Goal: Task Accomplishment & Management: Manage account settings

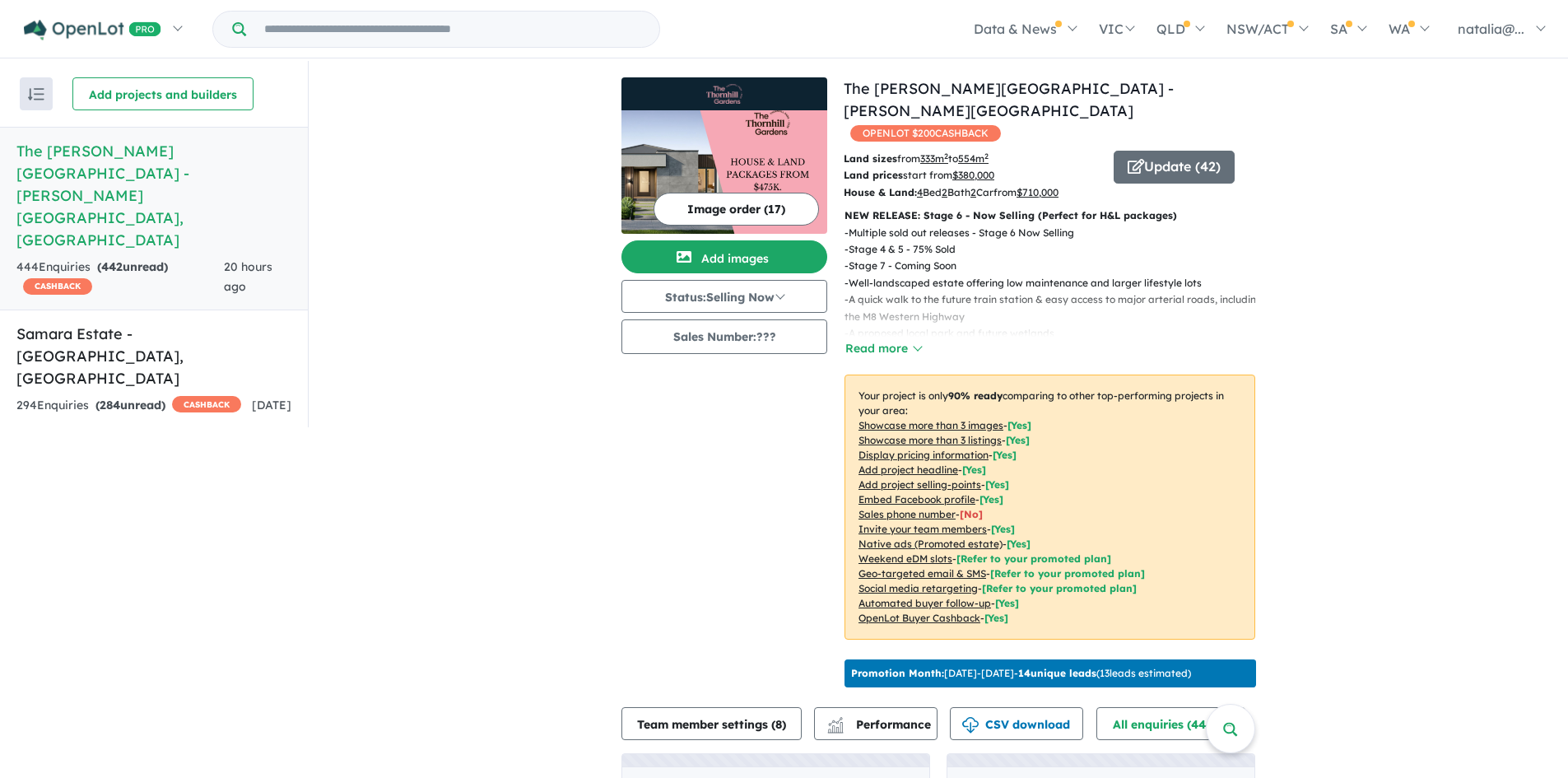
click at [135, 161] on h5 "[GEOGRAPHIC_DATA][PERSON_NAME] - [PERSON_NAME][GEOGRAPHIC_DATA] , [GEOGRAPHIC_D…" at bounding box center [153, 195] width 275 height 111
click at [896, 339] on button "Read more" at bounding box center [883, 348] width 77 height 19
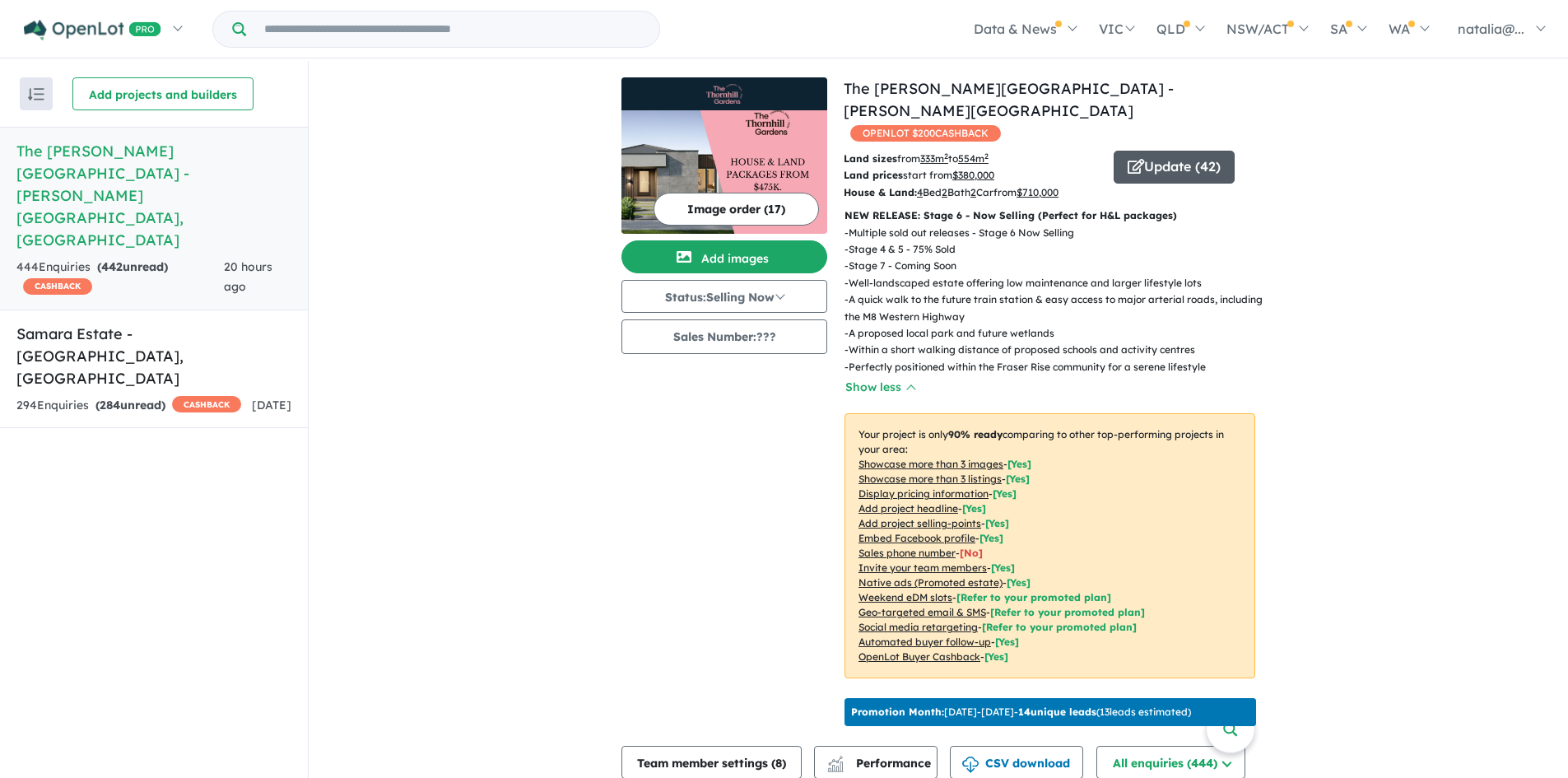
click at [1161, 151] on button "Update ( 42 )" at bounding box center [1174, 167] width 121 height 33
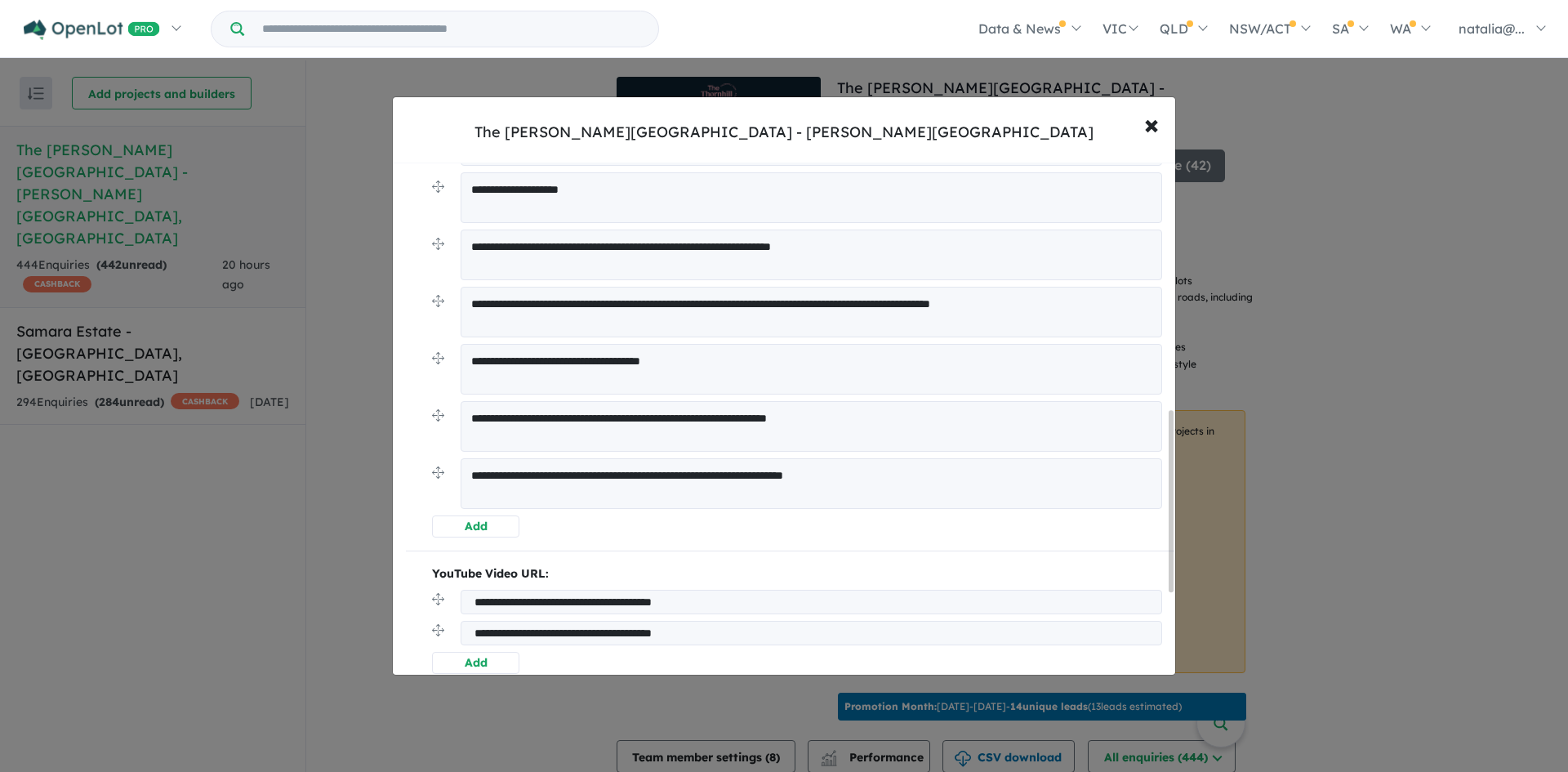
scroll to position [699, 0]
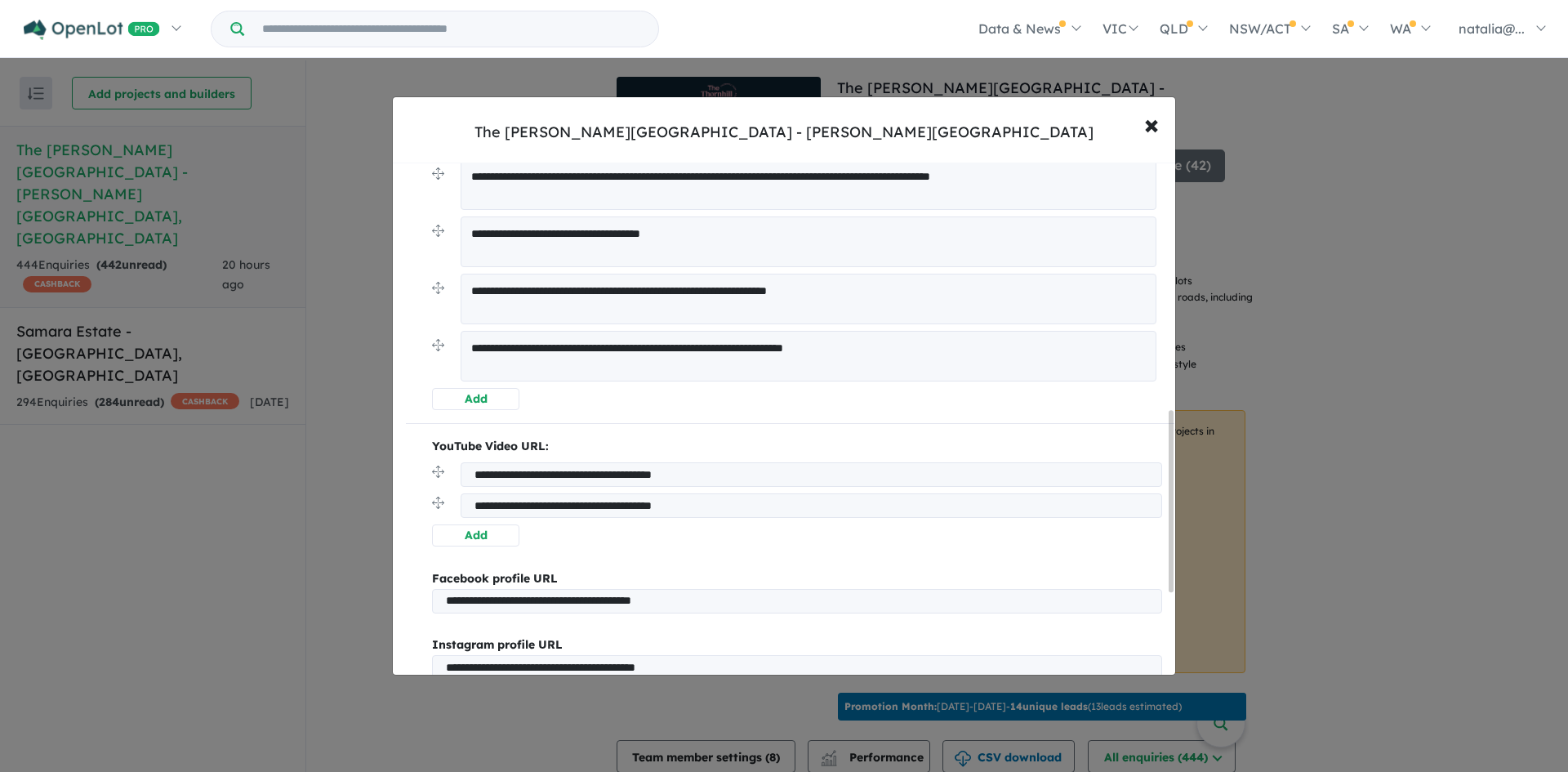
click at [888, 365] on textarea "**********" at bounding box center [808, 356] width 696 height 51
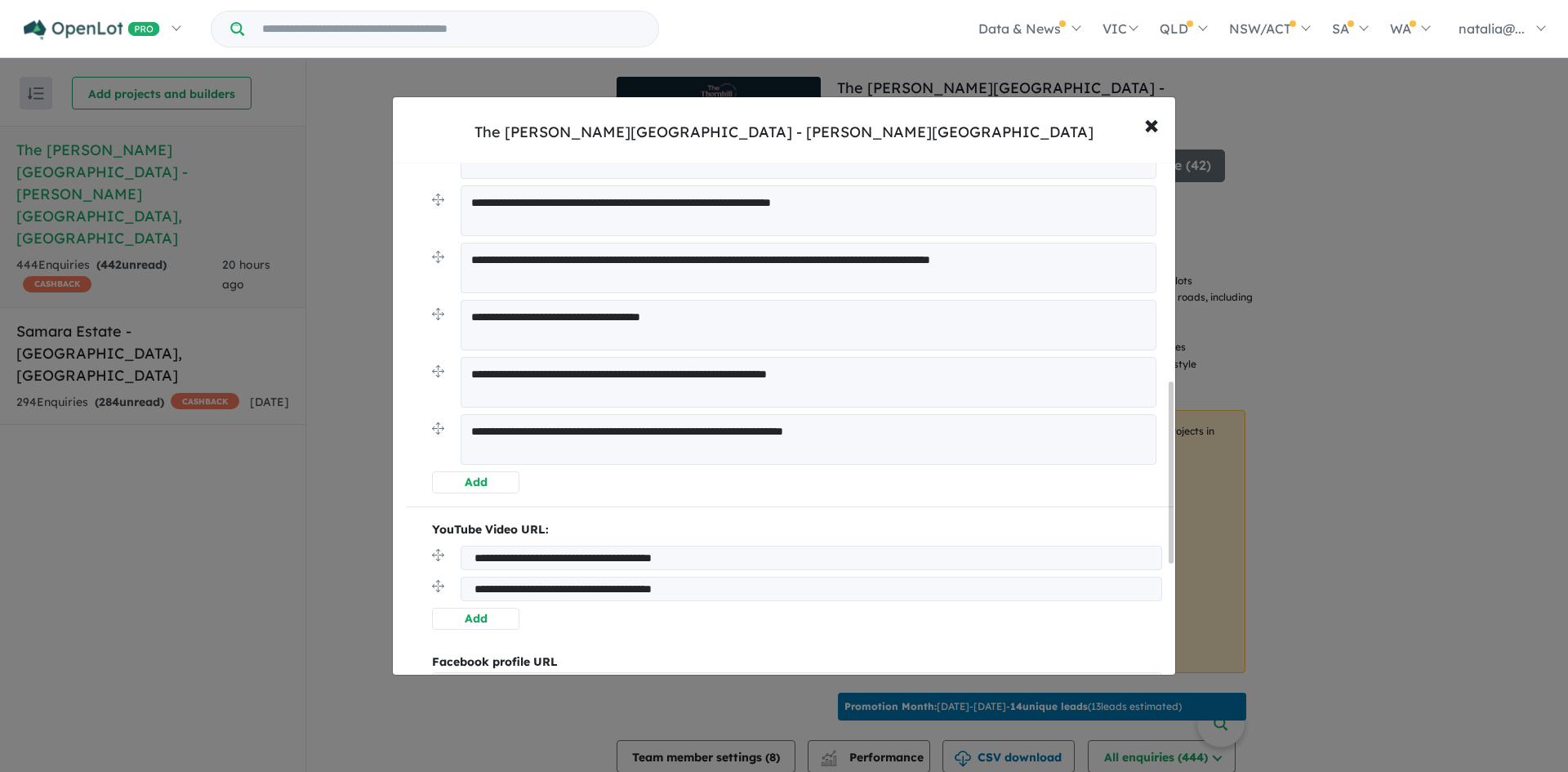
scroll to position [617, 0]
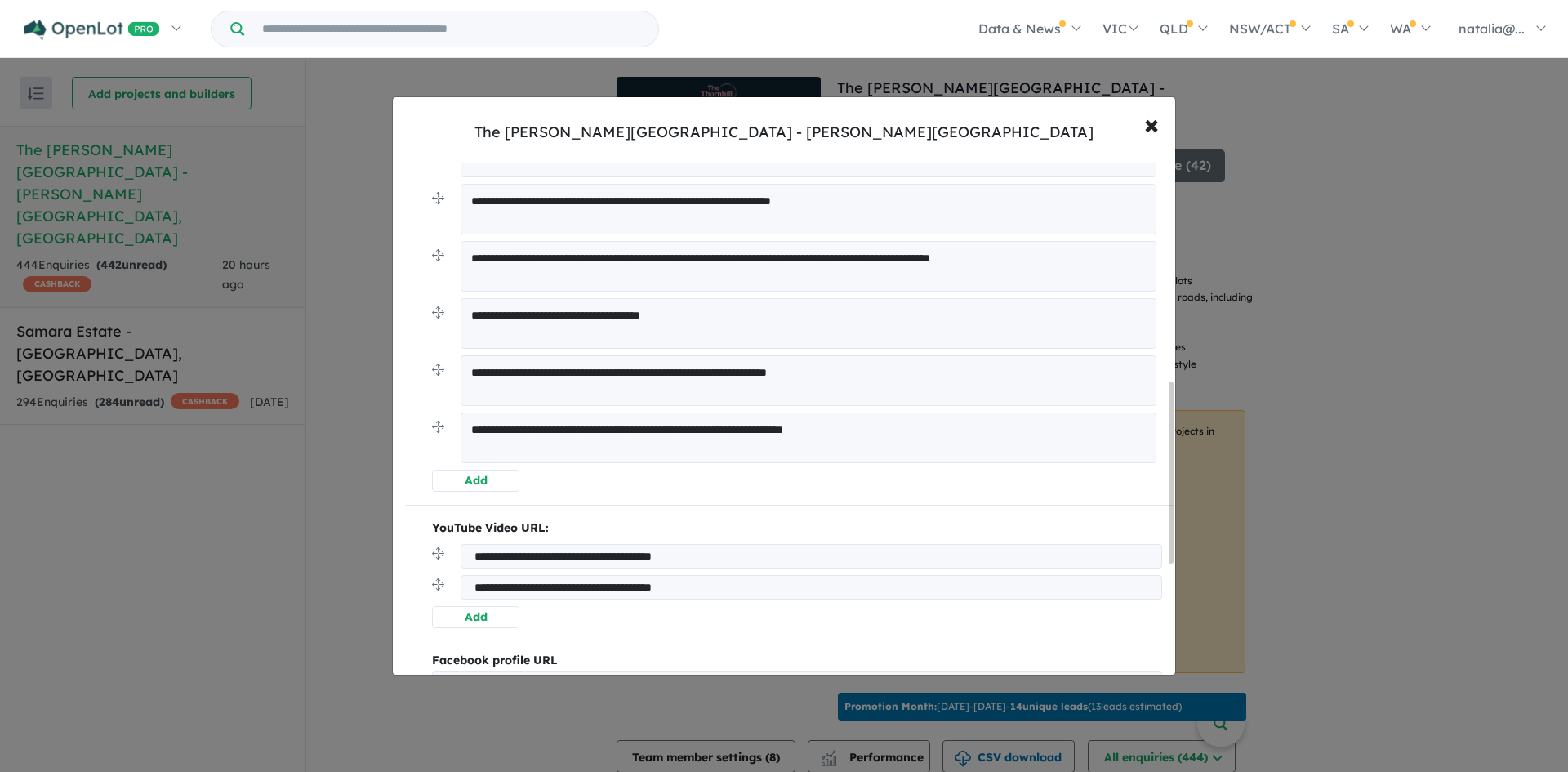
drag, startPoint x: 903, startPoint y: 431, endPoint x: 474, endPoint y: 417, distance: 429.2
click at [474, 417] on textarea "**********" at bounding box center [808, 437] width 696 height 51
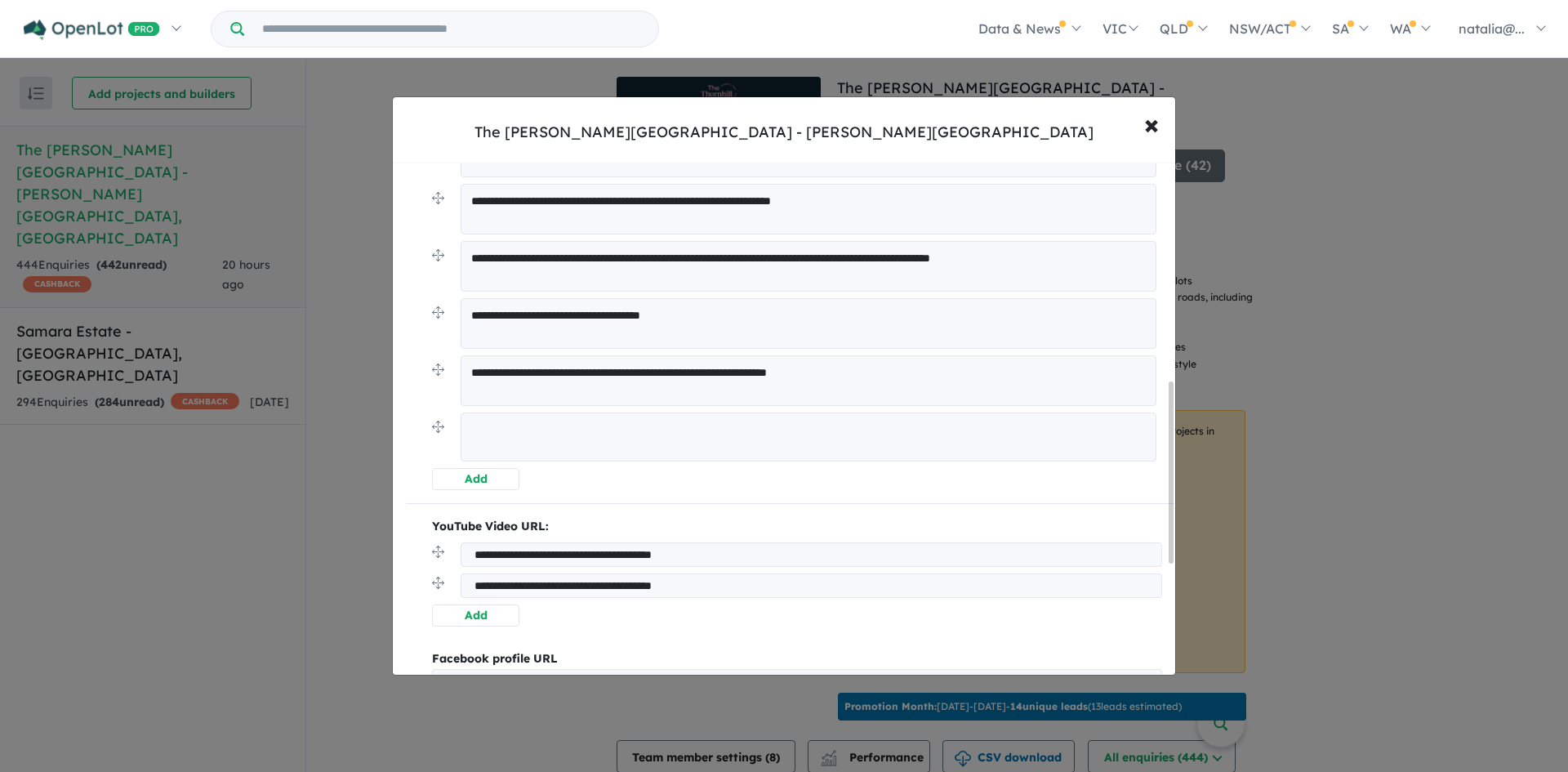
click at [418, 388] on div "**********" at bounding box center [789, 173] width 769 height 633
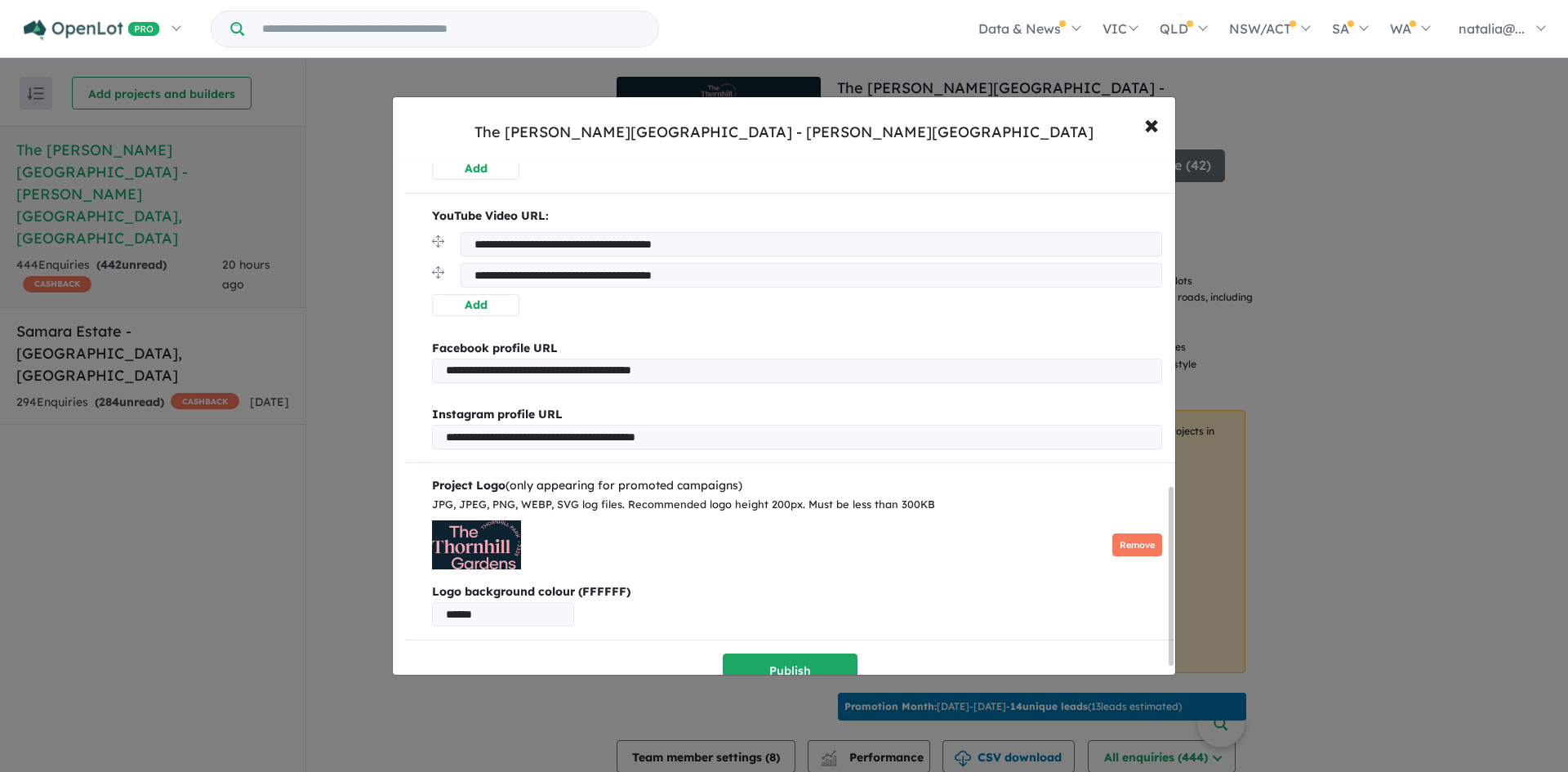
scroll to position [953, 0]
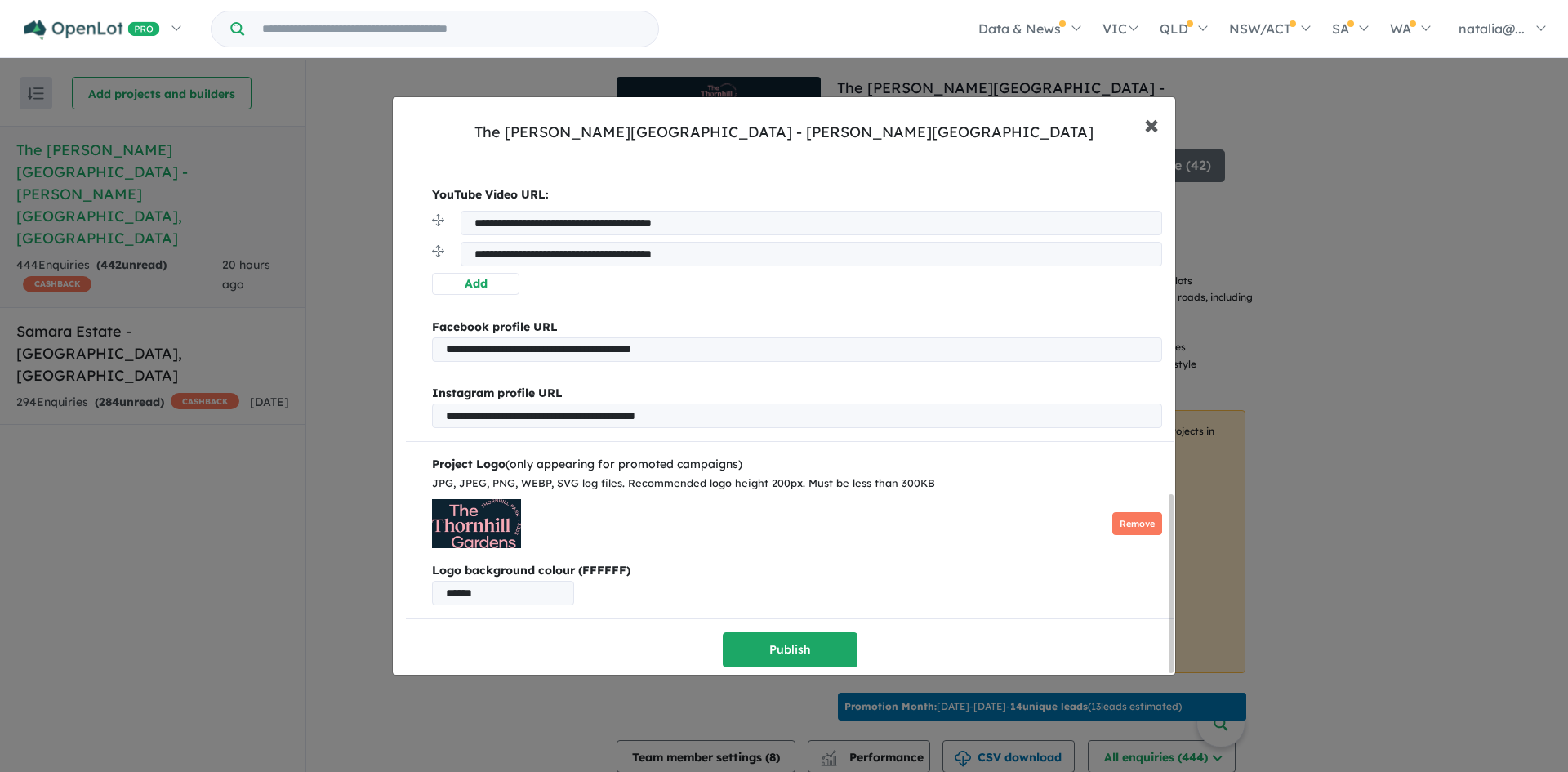
click at [1155, 118] on span "×" at bounding box center [1151, 123] width 15 height 36
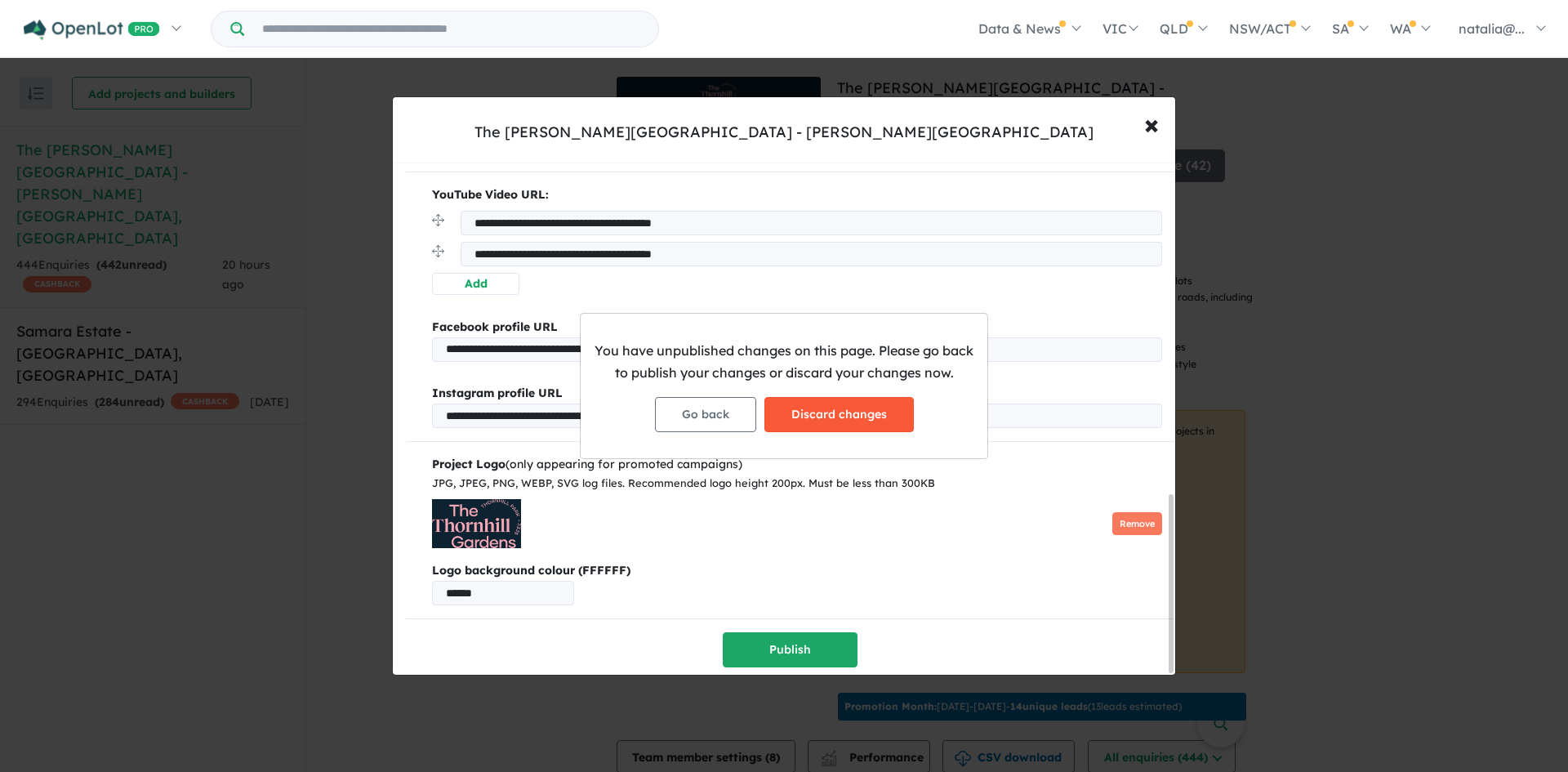
click at [817, 409] on button "Discard changes" at bounding box center [840, 414] width 150 height 36
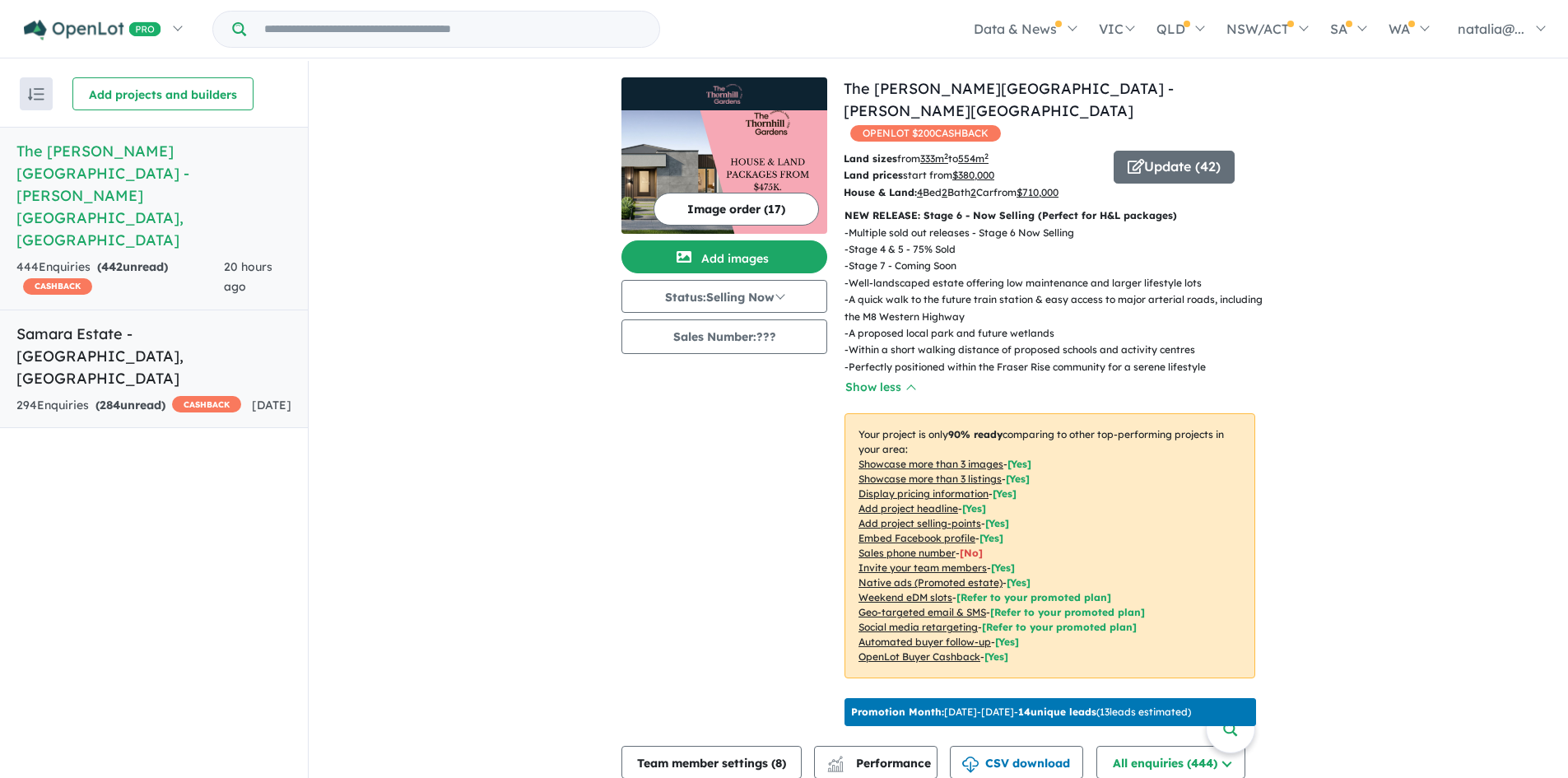
click at [139, 310] on link "Samara Estate - [GEOGRAPHIC_DATA] , [GEOGRAPHIC_DATA] 294 Enquir ies ( 284 unre…" at bounding box center [153, 369] width 308 height 119
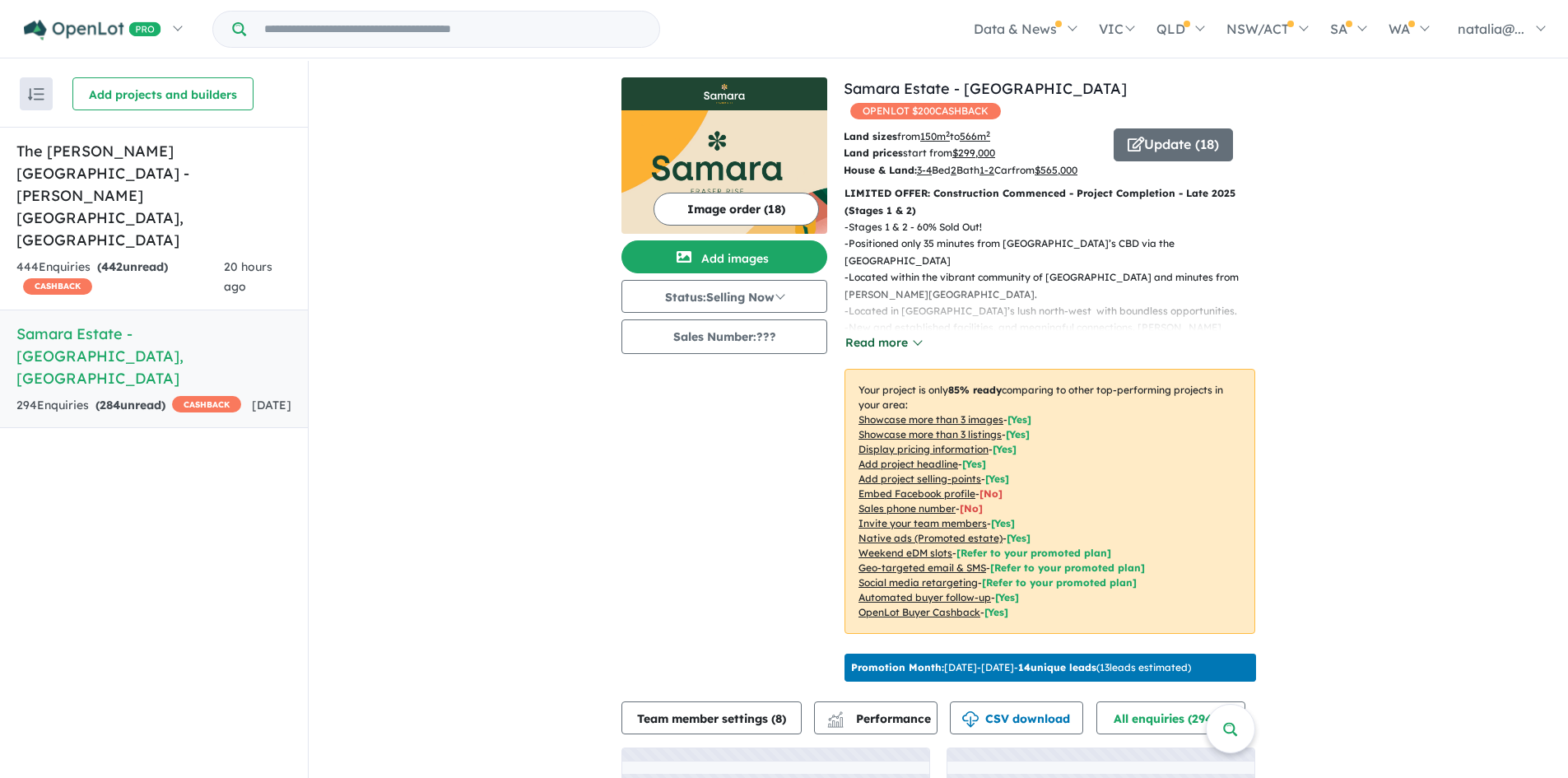
click at [887, 334] on button "Read more" at bounding box center [883, 343] width 77 height 19
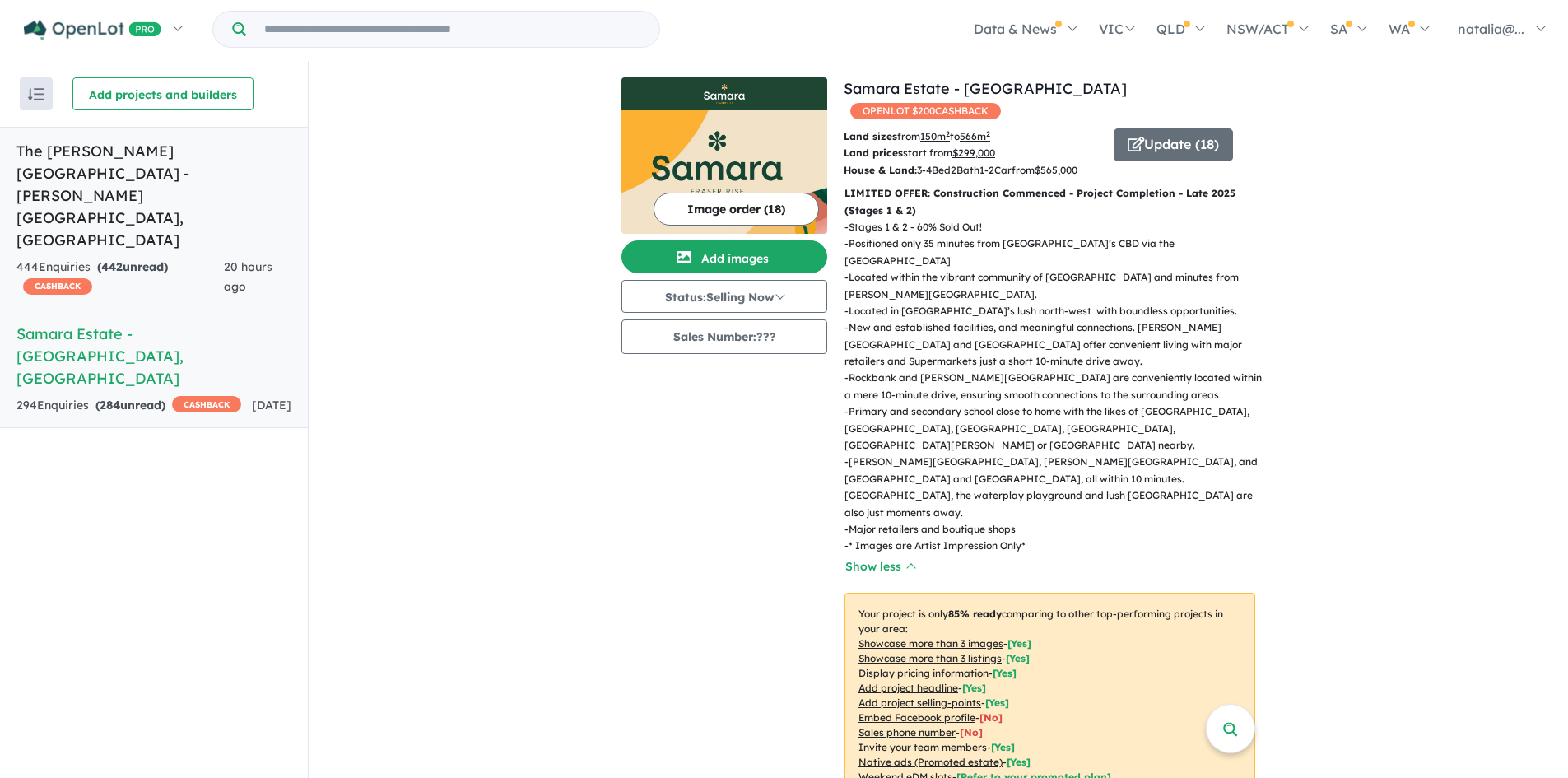
click at [97, 160] on h5 "[GEOGRAPHIC_DATA][PERSON_NAME] - [PERSON_NAME][GEOGRAPHIC_DATA] , [GEOGRAPHIC_D…" at bounding box center [153, 195] width 275 height 111
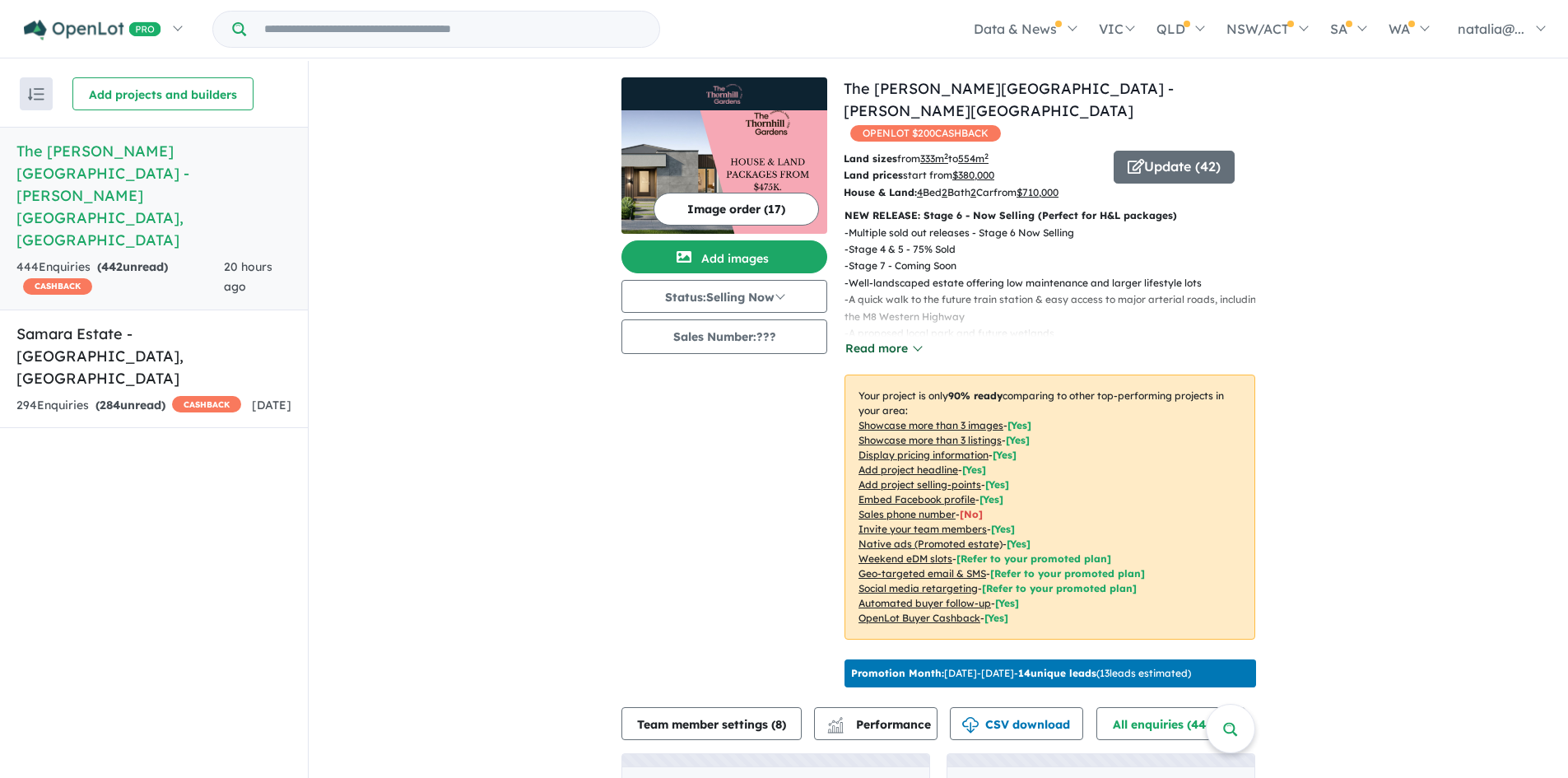
click at [885, 339] on button "Read more" at bounding box center [883, 348] width 77 height 19
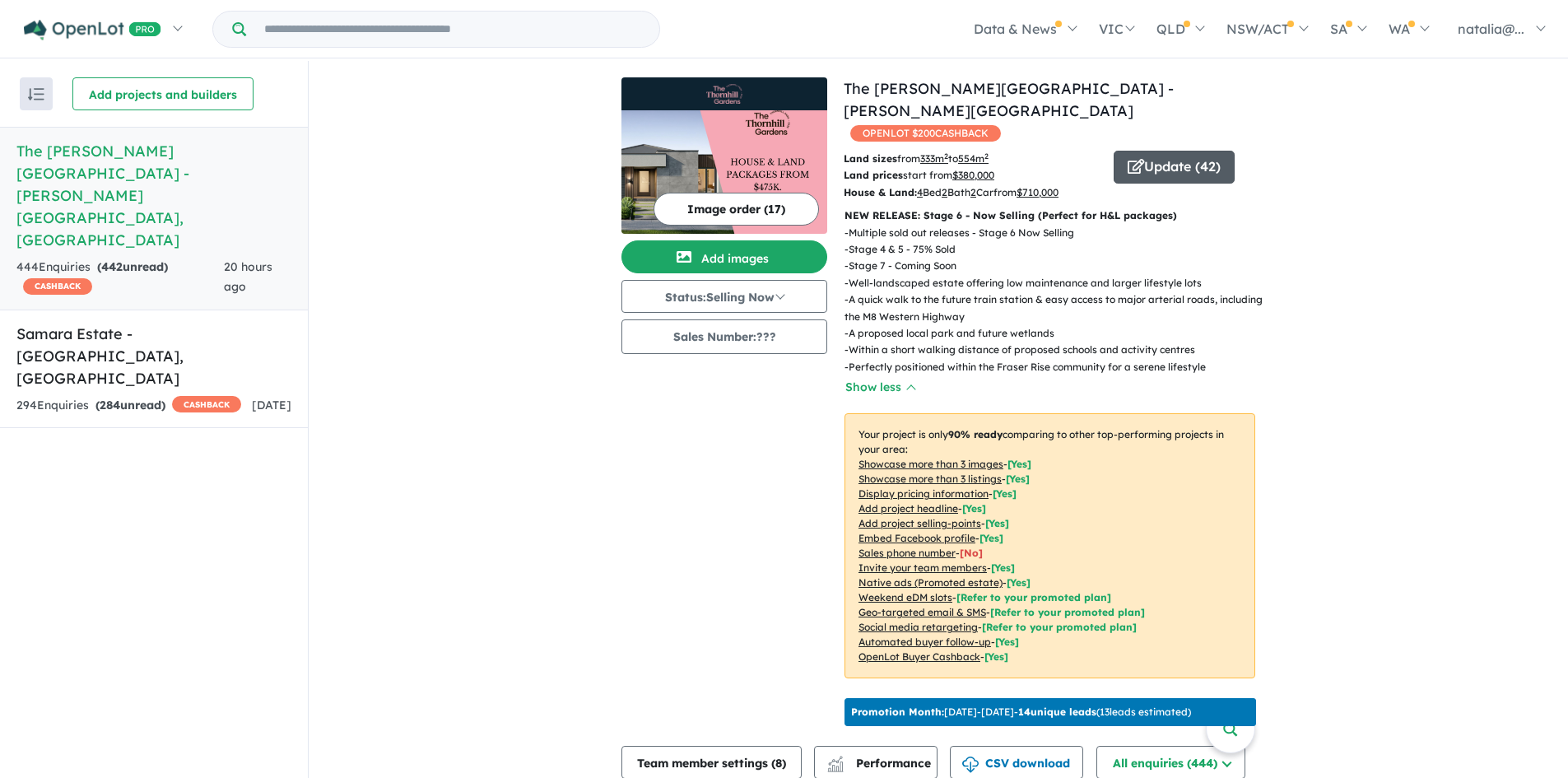
click at [1154, 153] on button "Update ( 42 )" at bounding box center [1174, 167] width 121 height 33
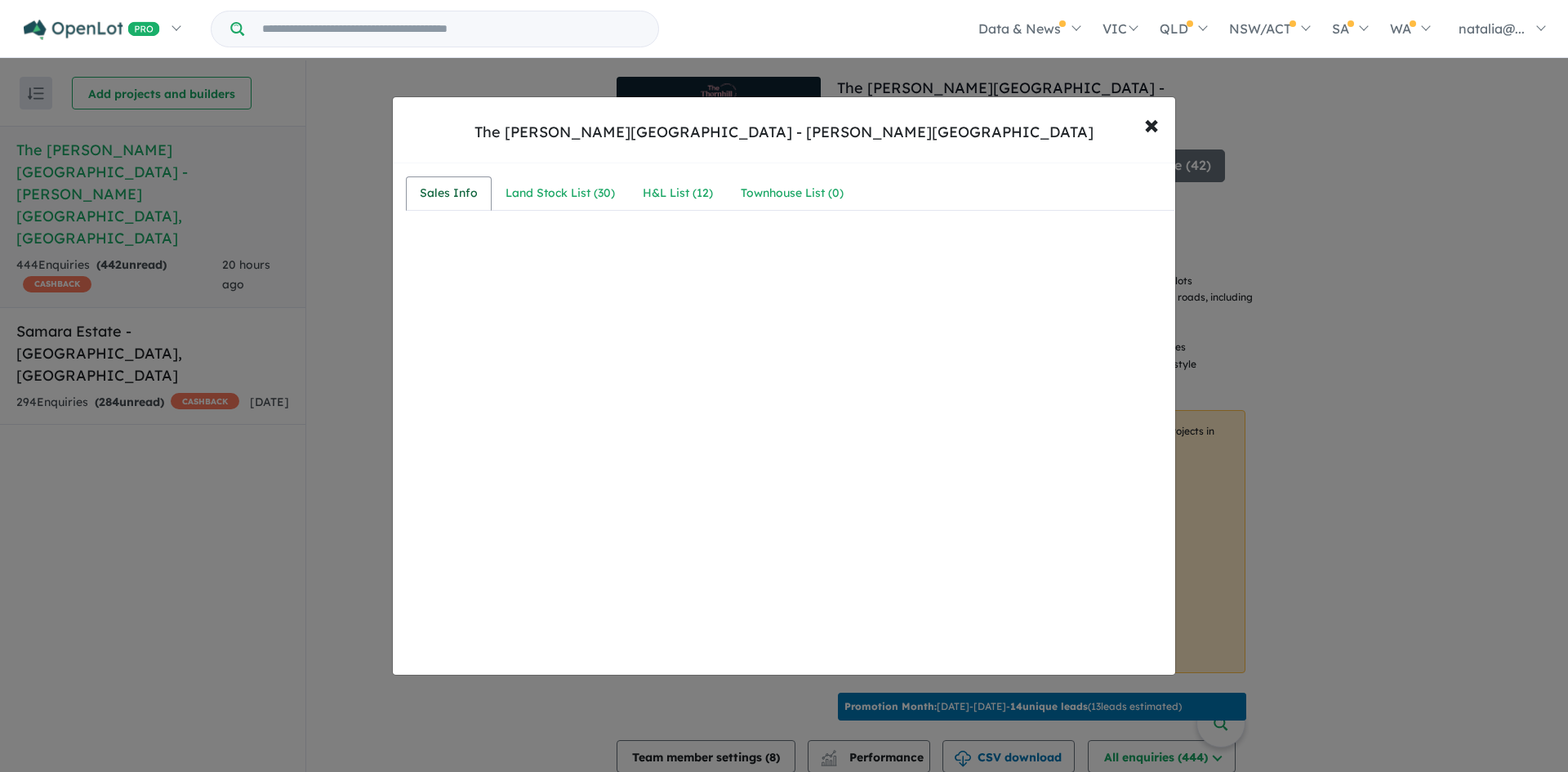
click at [460, 196] on div "Sales Info" at bounding box center [449, 194] width 58 height 20
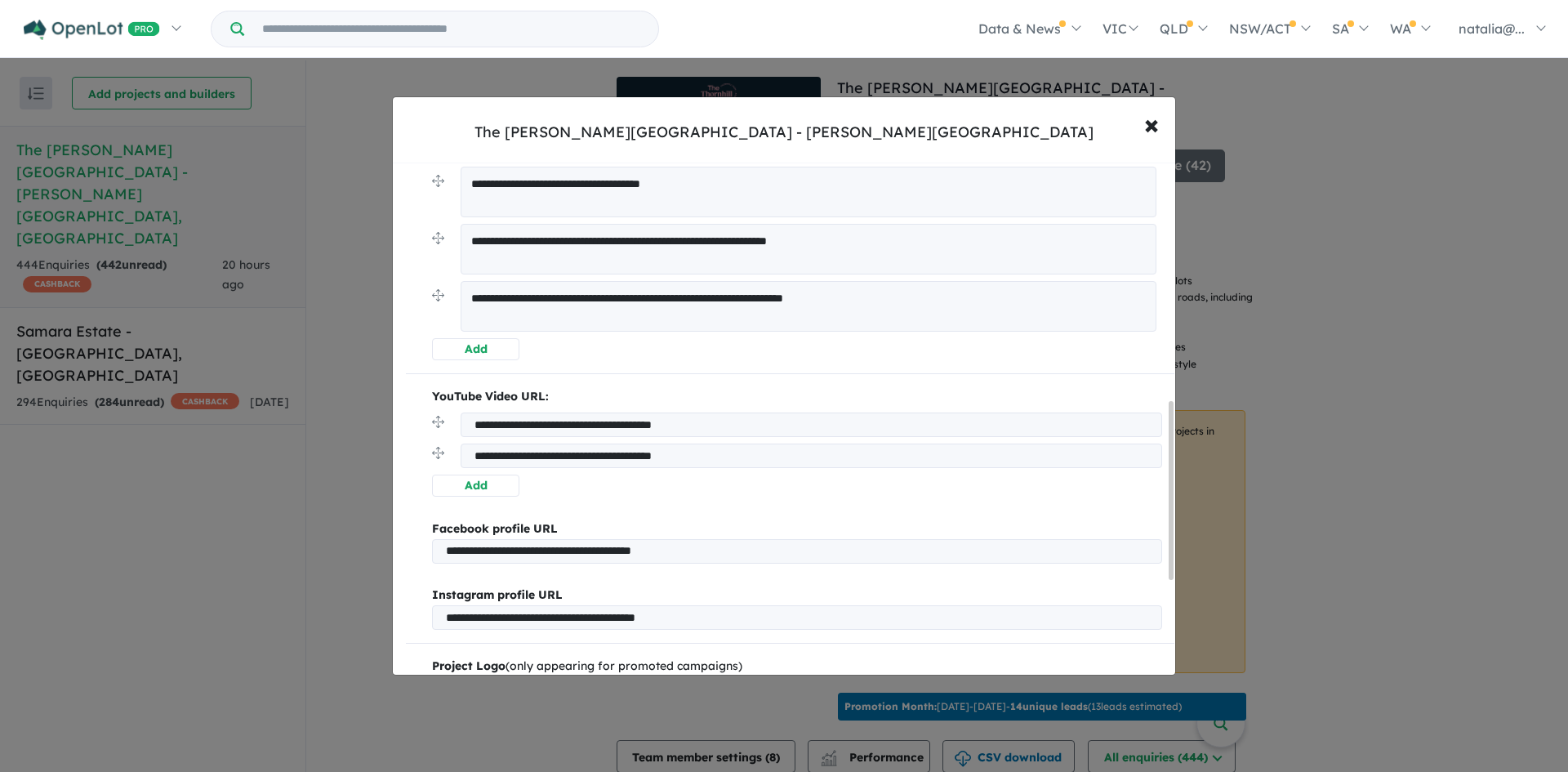
scroll to position [685, 0]
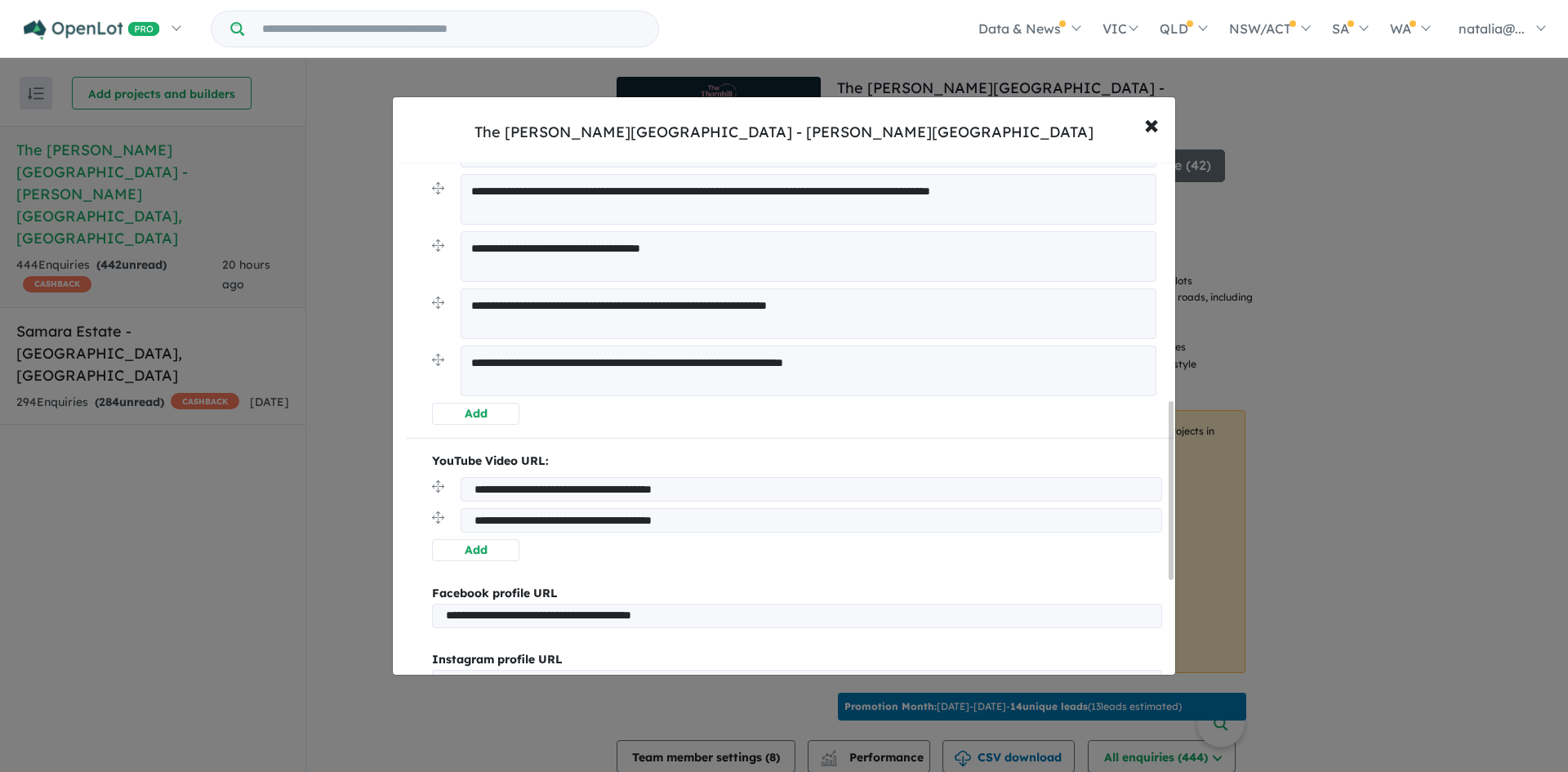
drag, startPoint x: 907, startPoint y: 368, endPoint x: 474, endPoint y: 382, distance: 433.2
click at [474, 382] on textarea "**********" at bounding box center [808, 371] width 696 height 51
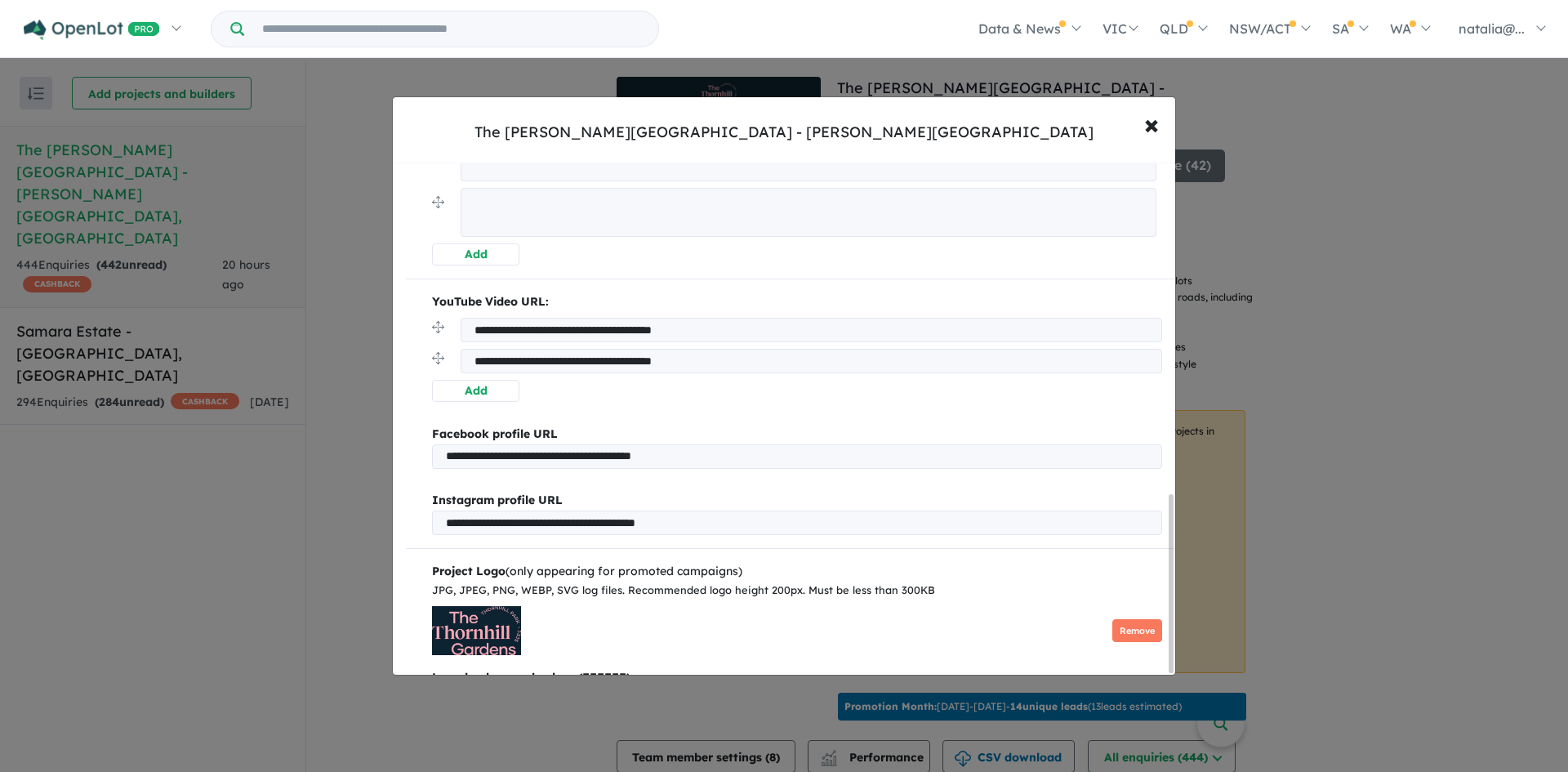
scroll to position [953, 0]
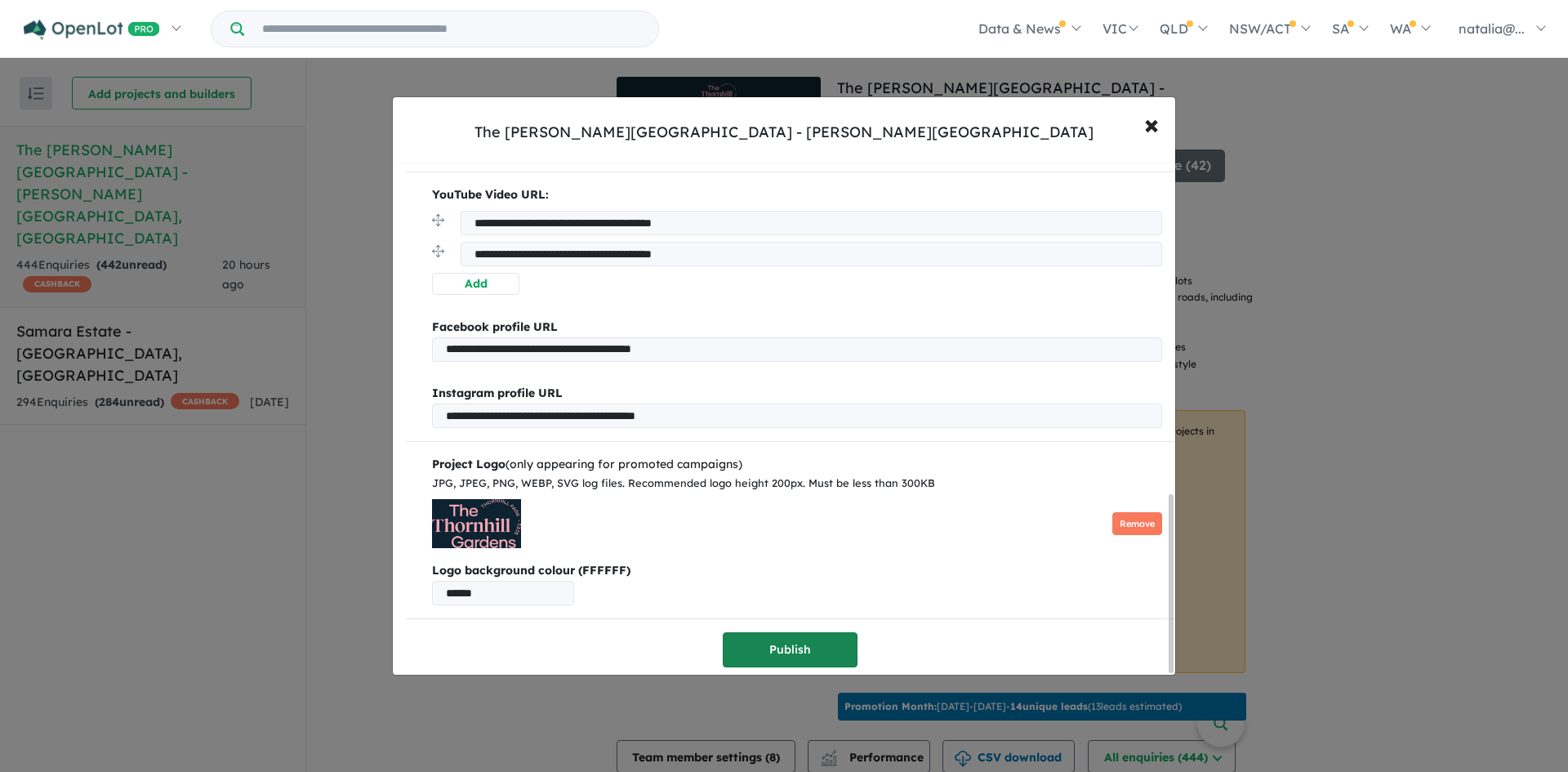
click at [776, 633] on button "Publish" at bounding box center [790, 649] width 135 height 36
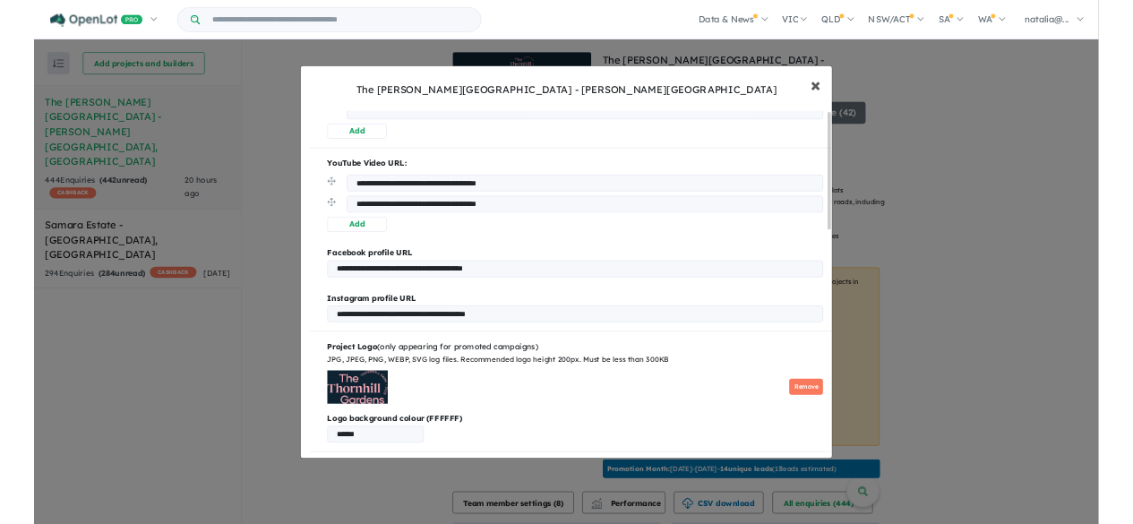
scroll to position [0, 0]
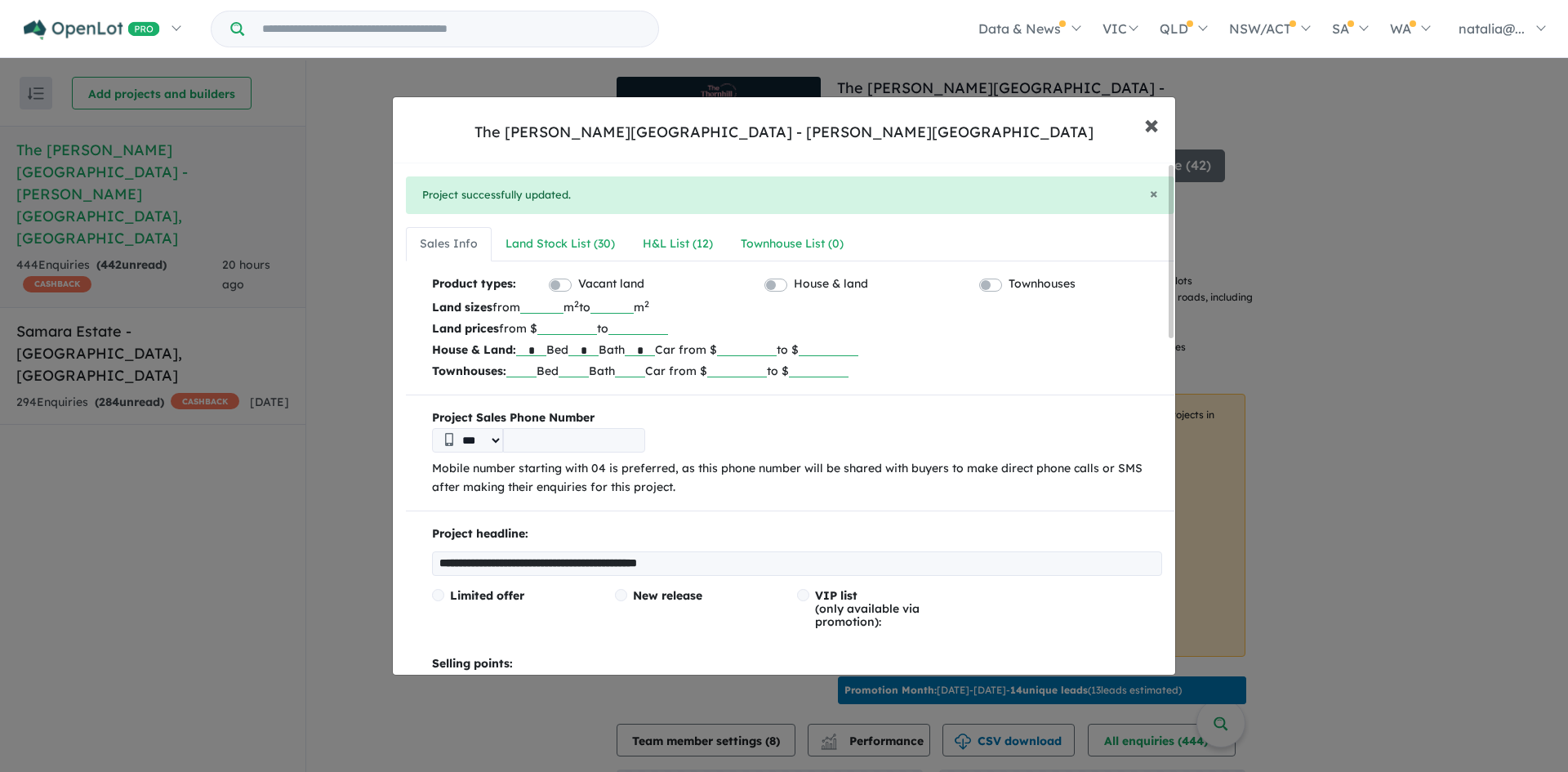
click at [1149, 127] on span "×" at bounding box center [1151, 123] width 15 height 36
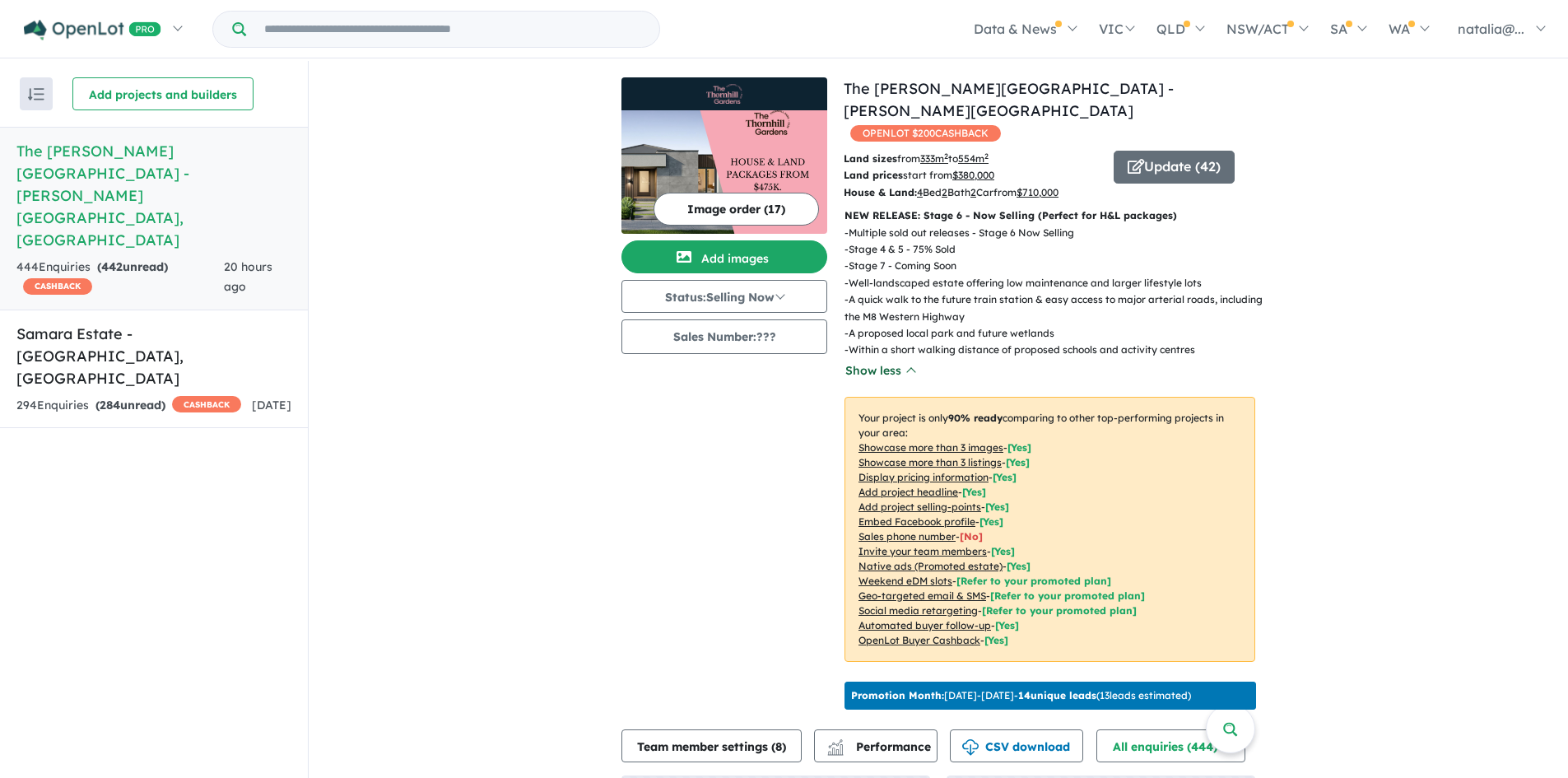
click at [898, 361] on button "Show less" at bounding box center [879, 370] width 71 height 19
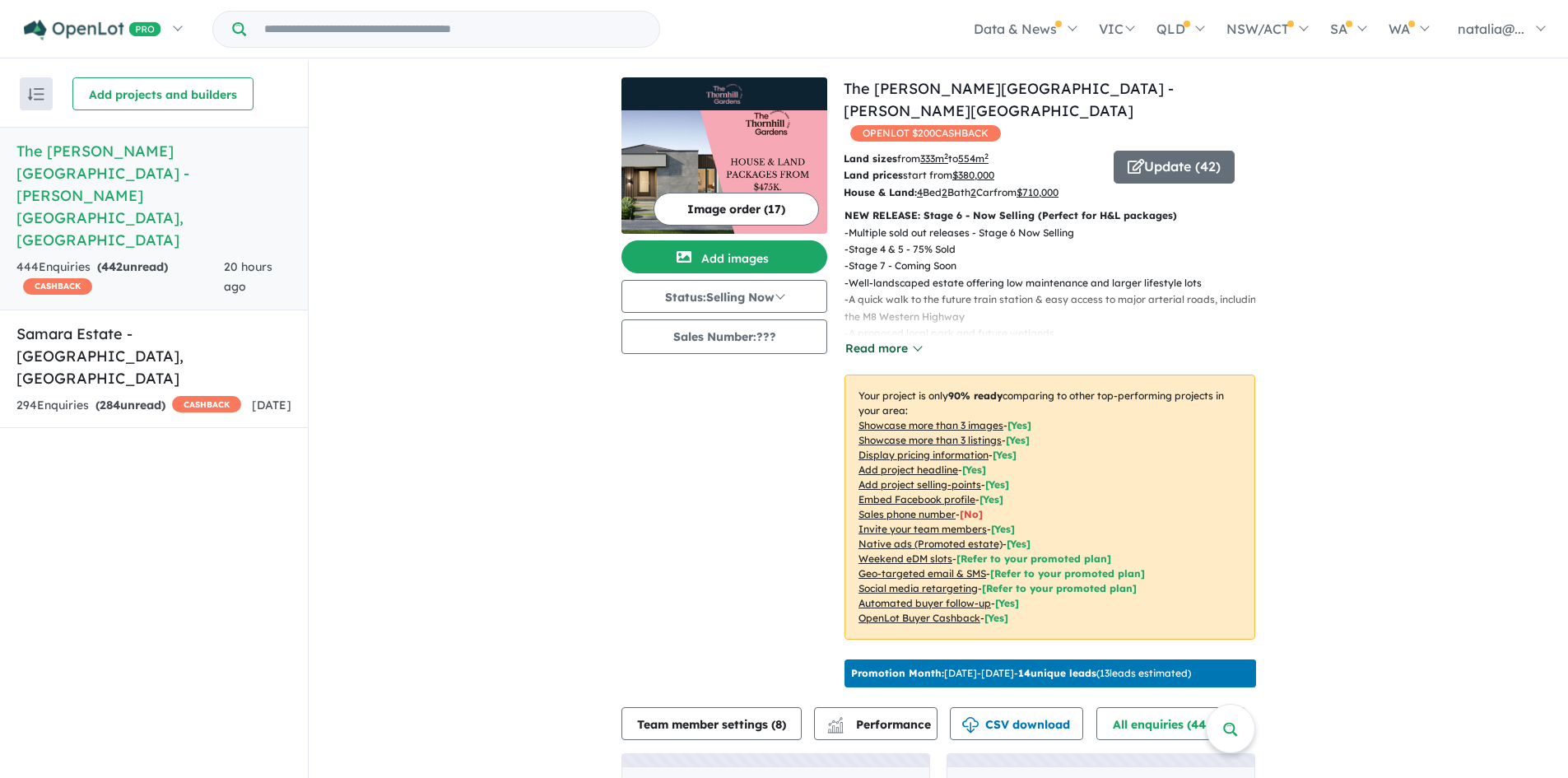
click at [896, 339] on button "Read more" at bounding box center [883, 348] width 77 height 19
